Goal: Task Accomplishment & Management: Use online tool/utility

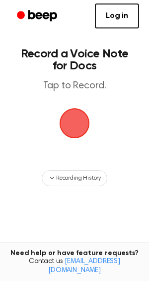
click at [66, 117] on span "button" at bounding box center [75, 123] width 32 height 32
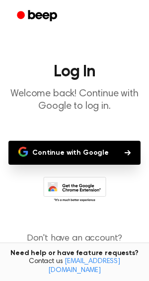
click at [63, 148] on button "Continue with Google" at bounding box center [74, 153] width 133 height 24
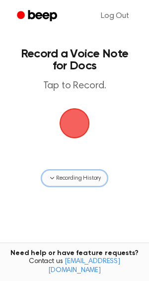
click at [63, 176] on span "Recording History" at bounding box center [78, 177] width 45 height 9
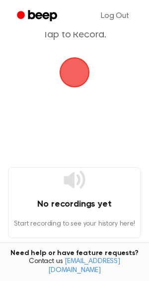
scroll to position [49, 0]
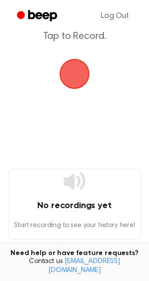
click at [73, 79] on span "button" at bounding box center [75, 74] width 30 height 30
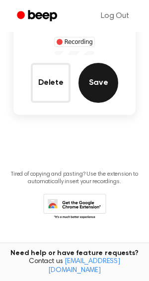
scroll to position [102, 0]
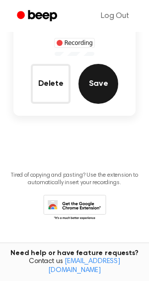
click at [102, 90] on button "Save" at bounding box center [99, 84] width 40 height 40
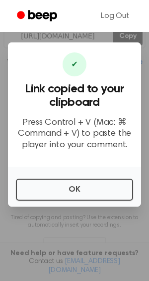
scroll to position [189, 0]
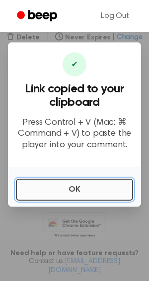
click at [71, 188] on button "OK" at bounding box center [75, 189] width 118 height 22
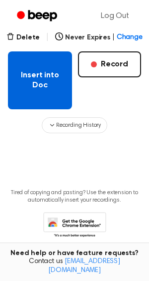
scroll to position [125, 0]
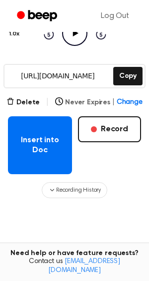
click at [121, 99] on span "Change" at bounding box center [130, 102] width 26 height 10
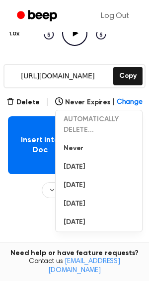
click at [11, 216] on main "Your Recording is Ready Copy the link and paste it anywhere 0:00 0:19 1.0x Rewi…" at bounding box center [74, 103] width 149 height 456
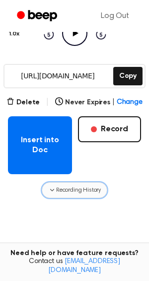
click at [54, 188] on icon "button" at bounding box center [52, 190] width 8 height 8
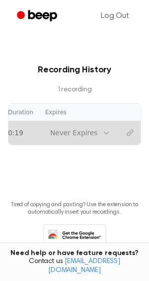
scroll to position [0, 94]
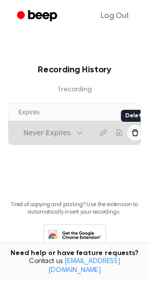
click at [128, 130] on button "Delete recording" at bounding box center [136, 133] width 16 height 16
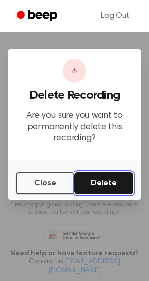
click at [95, 184] on button "Delete" at bounding box center [104, 183] width 59 height 22
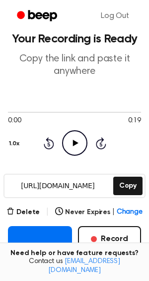
scroll to position [23, 0]
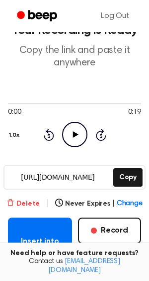
click at [35, 203] on button "Delete" at bounding box center [22, 203] width 33 height 10
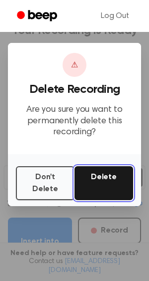
click at [95, 178] on button "Delete" at bounding box center [104, 183] width 59 height 34
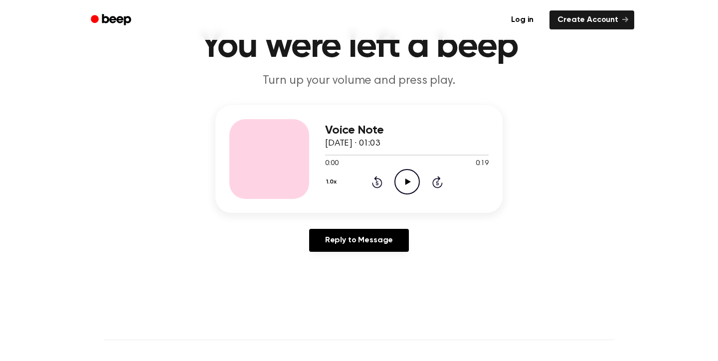
scroll to position [51, 0]
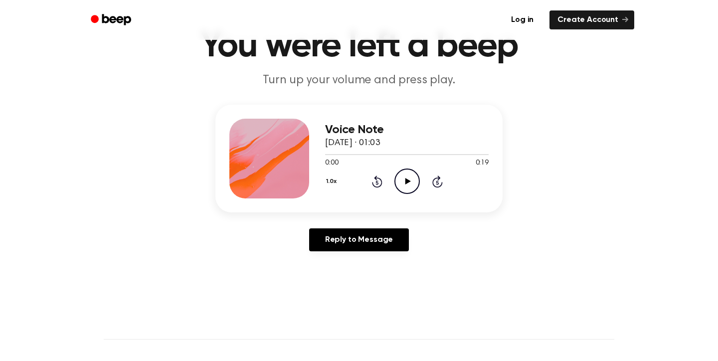
click at [399, 185] on icon "Play Audio" at bounding box center [406, 180] width 25 height 25
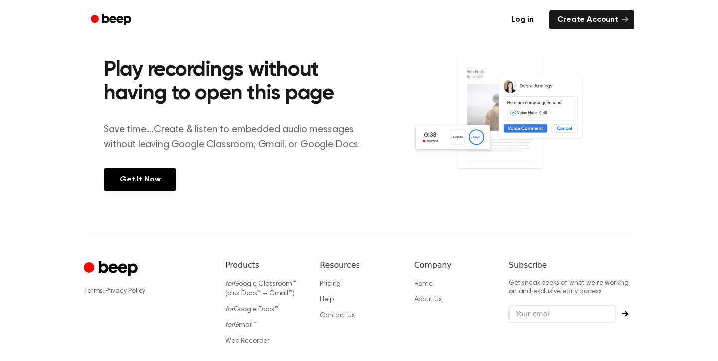
scroll to position [382, 0]
